Goal: Book appointment/travel/reservation

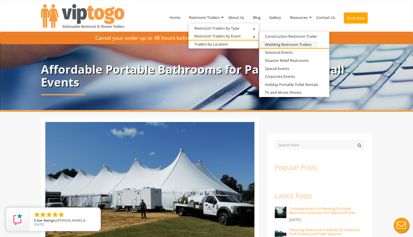
click at [269, 42] on link "Wedding Restroom Trailers" at bounding box center [288, 44] width 58 height 7
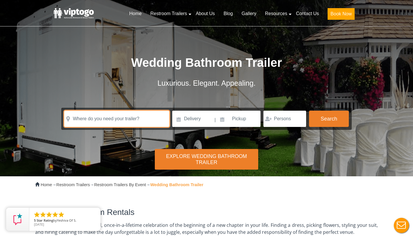
click at [116, 116] on input "text" at bounding box center [116, 119] width 105 height 16
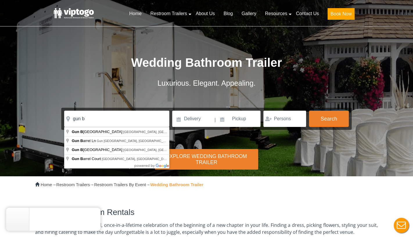
type input "Gun [GEOGRAPHIC_DATA], [GEOGRAPHIC_DATA], [GEOGRAPHIC_DATA]"
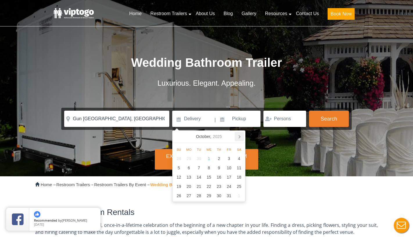
click at [241, 138] on icon at bounding box center [239, 136] width 9 height 9
click at [238, 168] on div "8" at bounding box center [239, 167] width 10 height 9
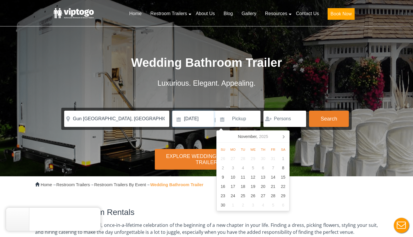
click at [186, 118] on input "[DATE]" at bounding box center [193, 119] width 42 height 16
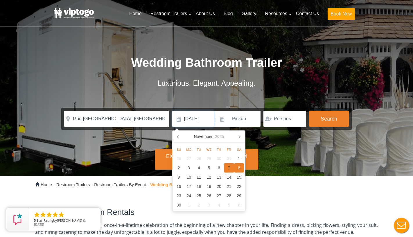
click at [228, 169] on div "7" at bounding box center [229, 167] width 10 height 9
type input "[DATE]"
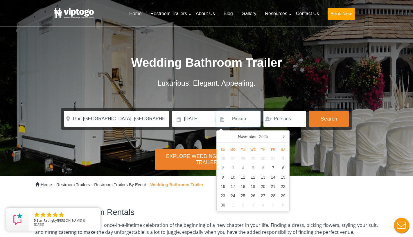
click at [237, 122] on input at bounding box center [239, 119] width 44 height 16
click at [224, 177] on div "9" at bounding box center [223, 177] width 10 height 9
type input "[DATE]"
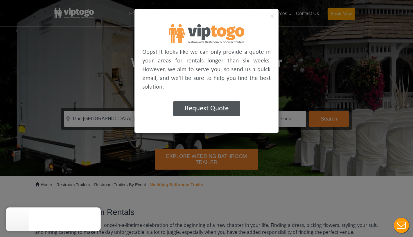
click at [94, 57] on div "× Oops! It looks like we can only provide a quote in your areas for rentals lon…" at bounding box center [206, 118] width 413 height 237
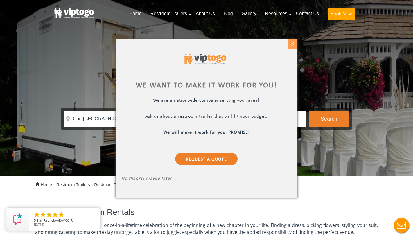
click at [292, 42] on div "X" at bounding box center [293, 44] width 9 height 10
